Goal: Task Accomplishment & Management: Manage account settings

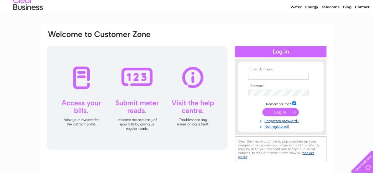
scroll to position [21, 0]
type input "[EMAIL_ADDRESS][DOMAIN_NAME]"
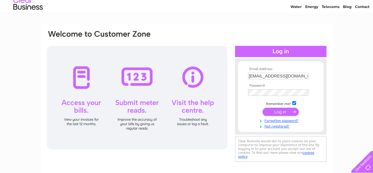
click at [285, 110] on input "submit" at bounding box center [281, 111] width 36 height 8
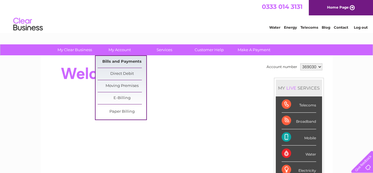
click at [120, 62] on link "Bills and Payments" at bounding box center [122, 62] width 49 height 12
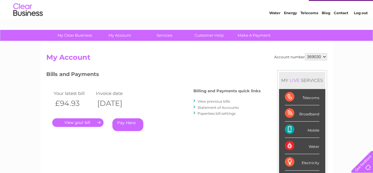
scroll to position [17, 0]
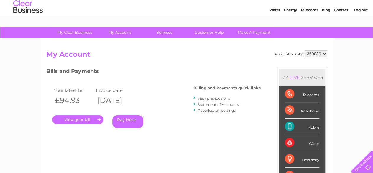
click at [96, 119] on link "." at bounding box center [77, 119] width 51 height 9
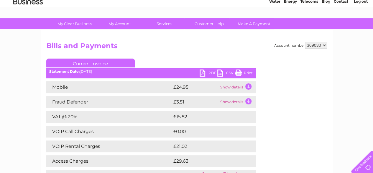
scroll to position [26, 0]
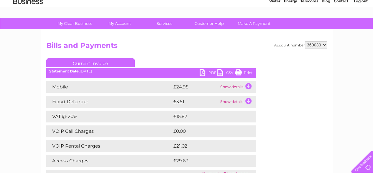
click at [209, 72] on link "PDF" at bounding box center [209, 73] width 18 height 9
